Goal: Information Seeking & Learning: Learn about a topic

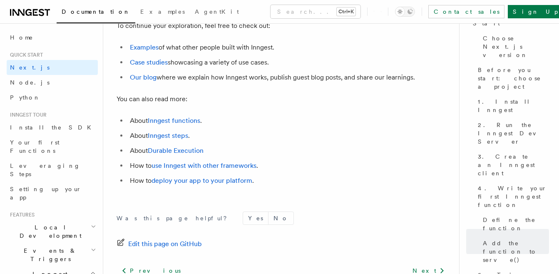
scroll to position [5307, 0]
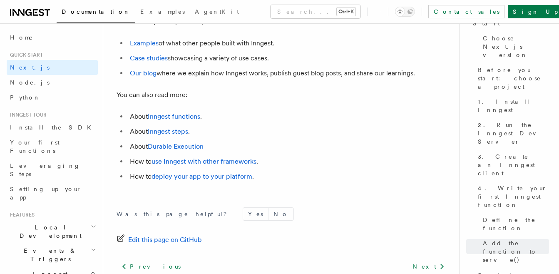
click at [91, 223] on icon "button" at bounding box center [93, 226] width 5 height 7
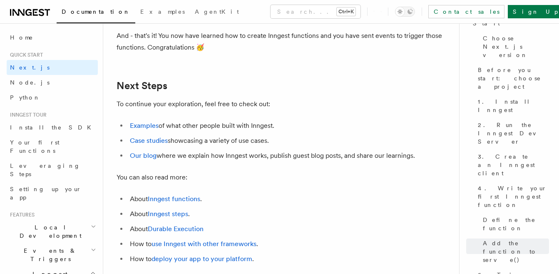
scroll to position [5224, 0]
click at [140, 130] on link "Examples" at bounding box center [144, 126] width 29 height 8
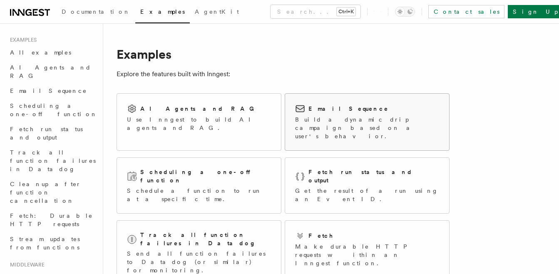
click at [335, 109] on h2 "Email Sequence" at bounding box center [348, 108] width 80 height 8
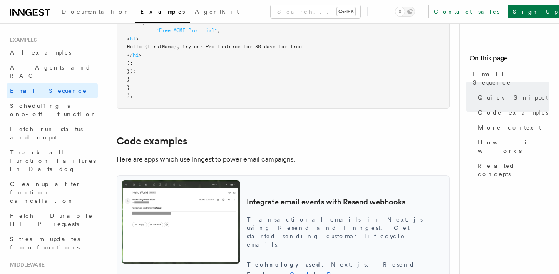
scroll to position [666, 0]
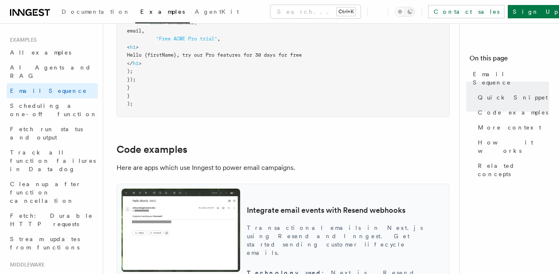
click at [248, 144] on h2 "Code examples" at bounding box center [283, 150] width 333 height 12
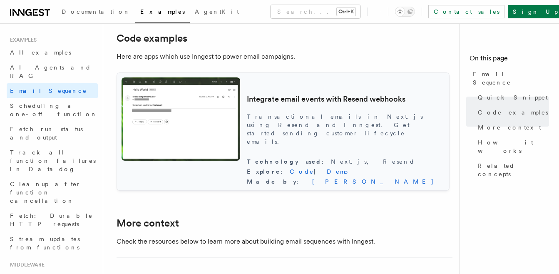
scroll to position [805, 0]
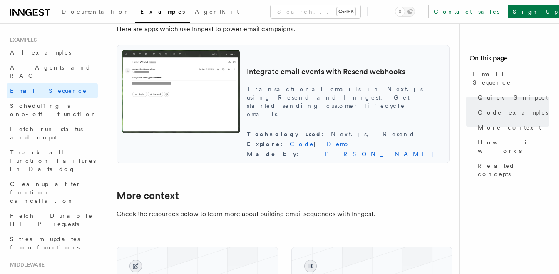
click at [453, 90] on main "Examples Email Sequence A drip campaign is usually based on your user's behavio…" at bounding box center [291, 129] width 349 height 1820
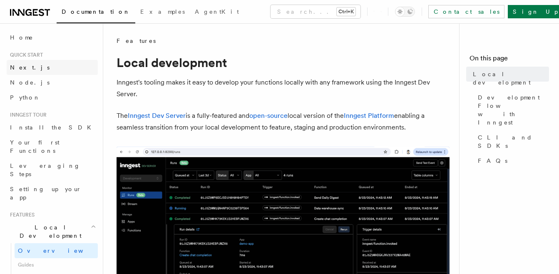
click at [21, 67] on span "Next.js" at bounding box center [30, 67] width 40 height 7
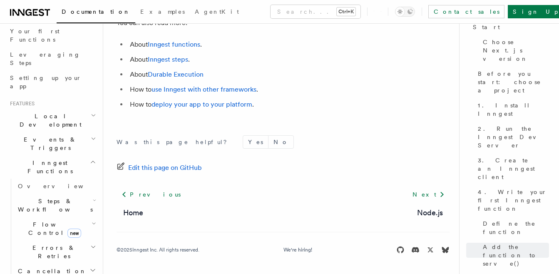
scroll to position [5278, 0]
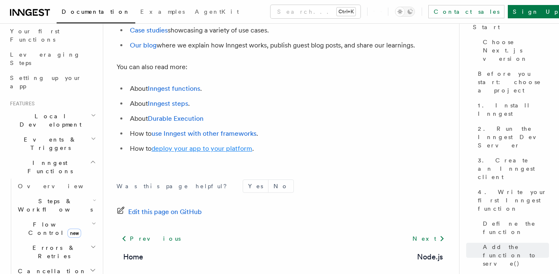
click at [200, 152] on link "deploy your app to your platform" at bounding box center [202, 148] width 101 height 8
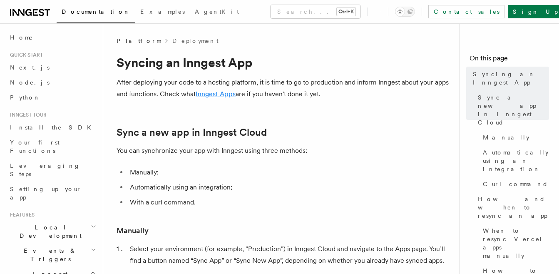
click at [225, 97] on link "Inngest Apps" at bounding box center [216, 94] width 40 height 8
